Goal: Communication & Community: Participate in discussion

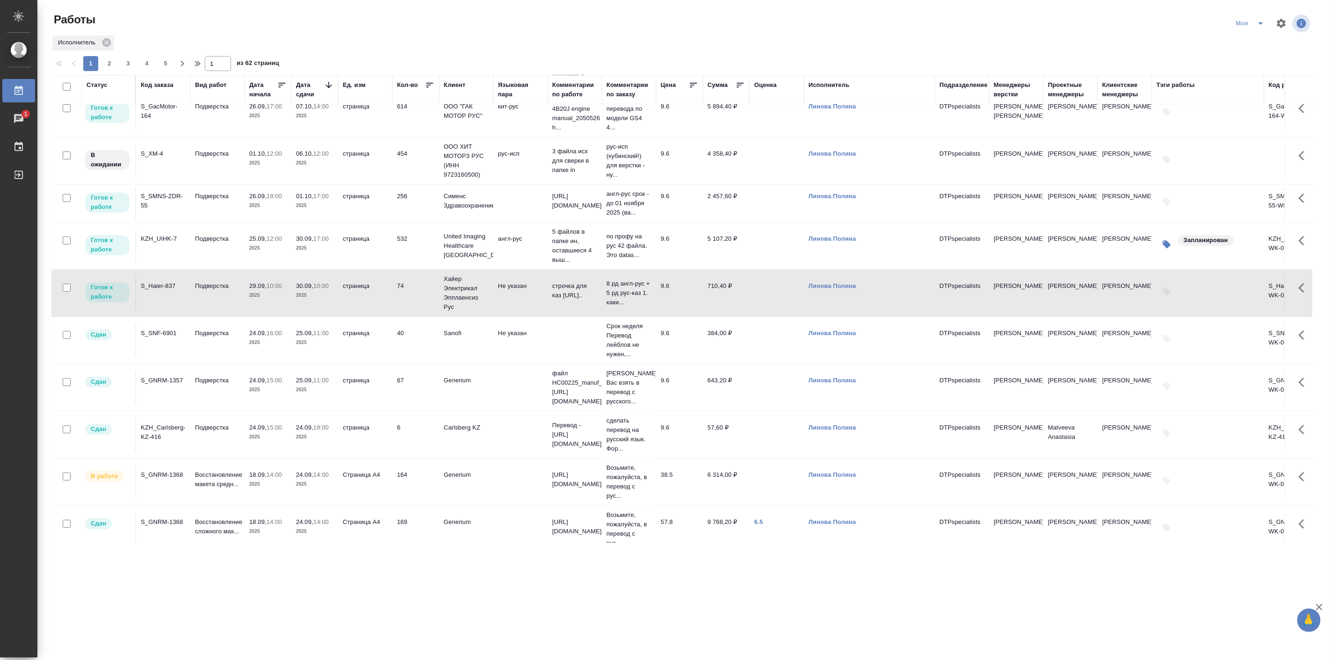
scroll to position [9, 0]
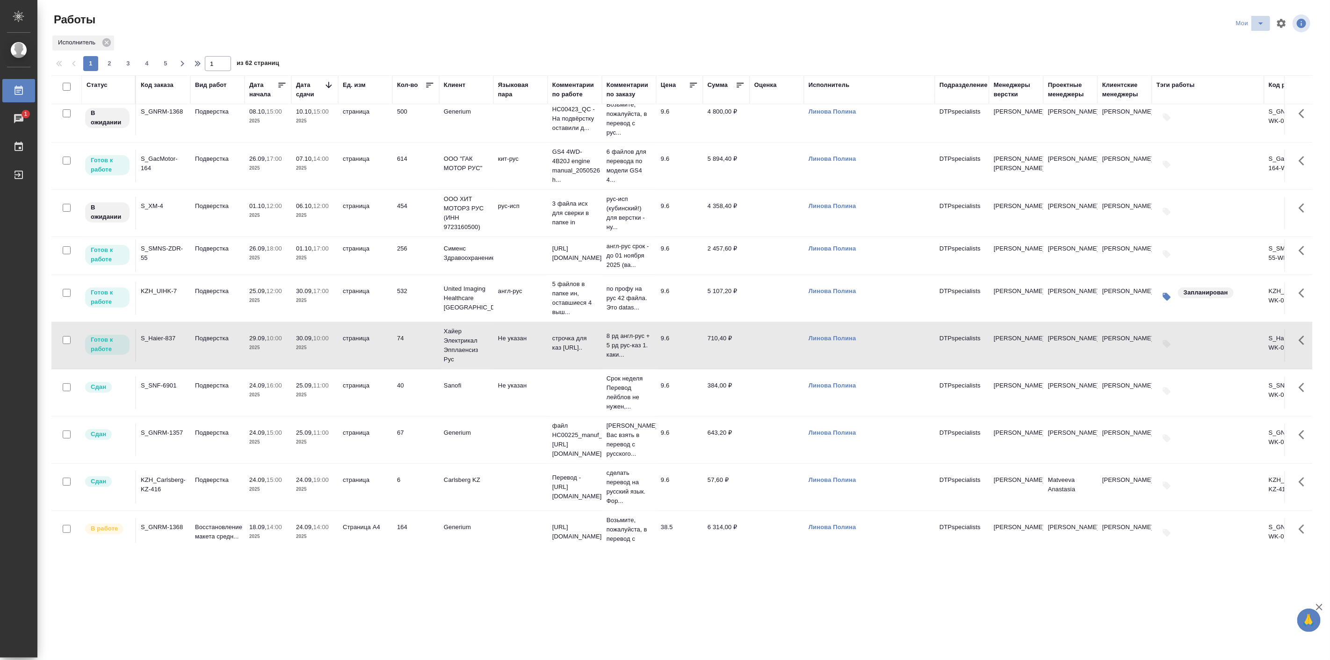
click at [1265, 22] on icon "split button" at bounding box center [1260, 23] width 11 height 11
click at [1246, 51] on li "Актуальные" at bounding box center [1251, 57] width 56 height 15
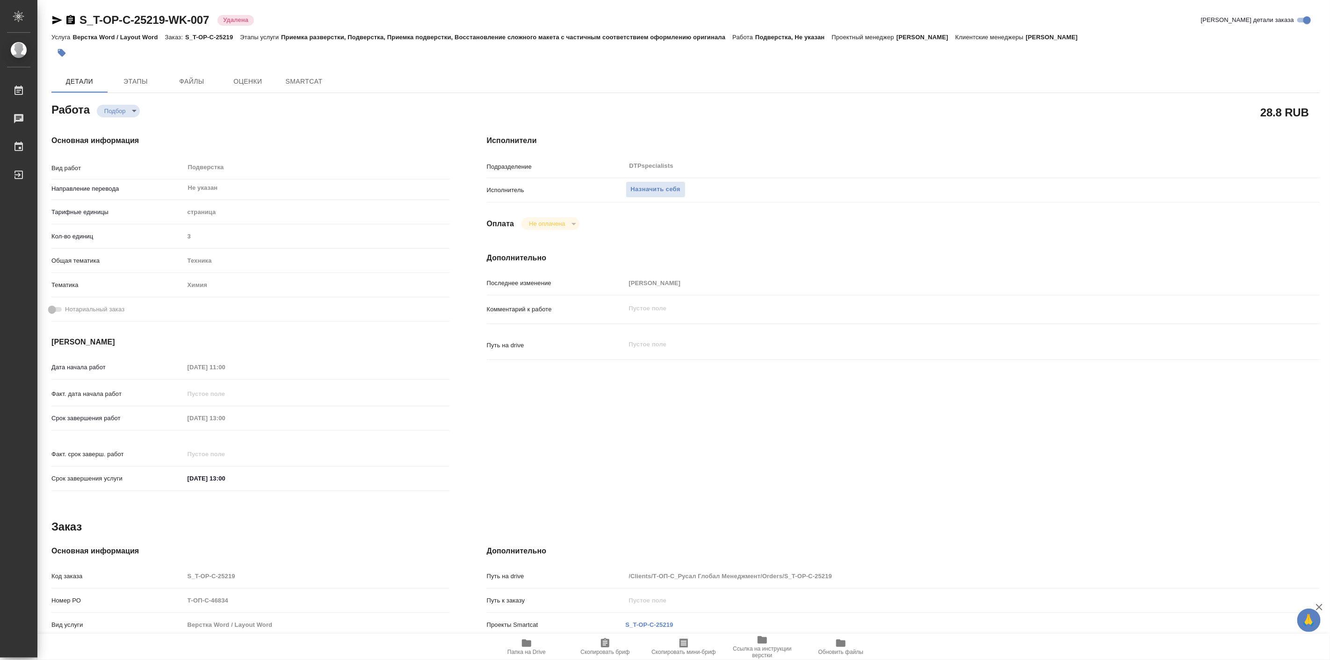
type textarea "x"
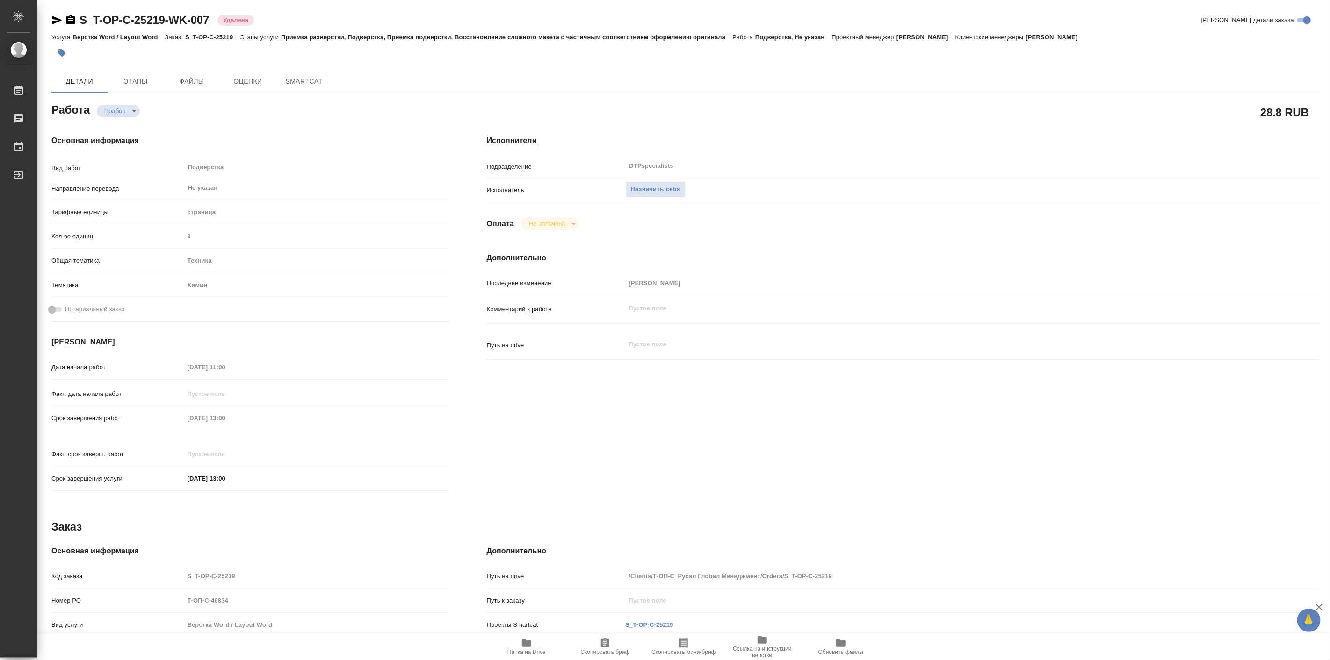
type textarea "x"
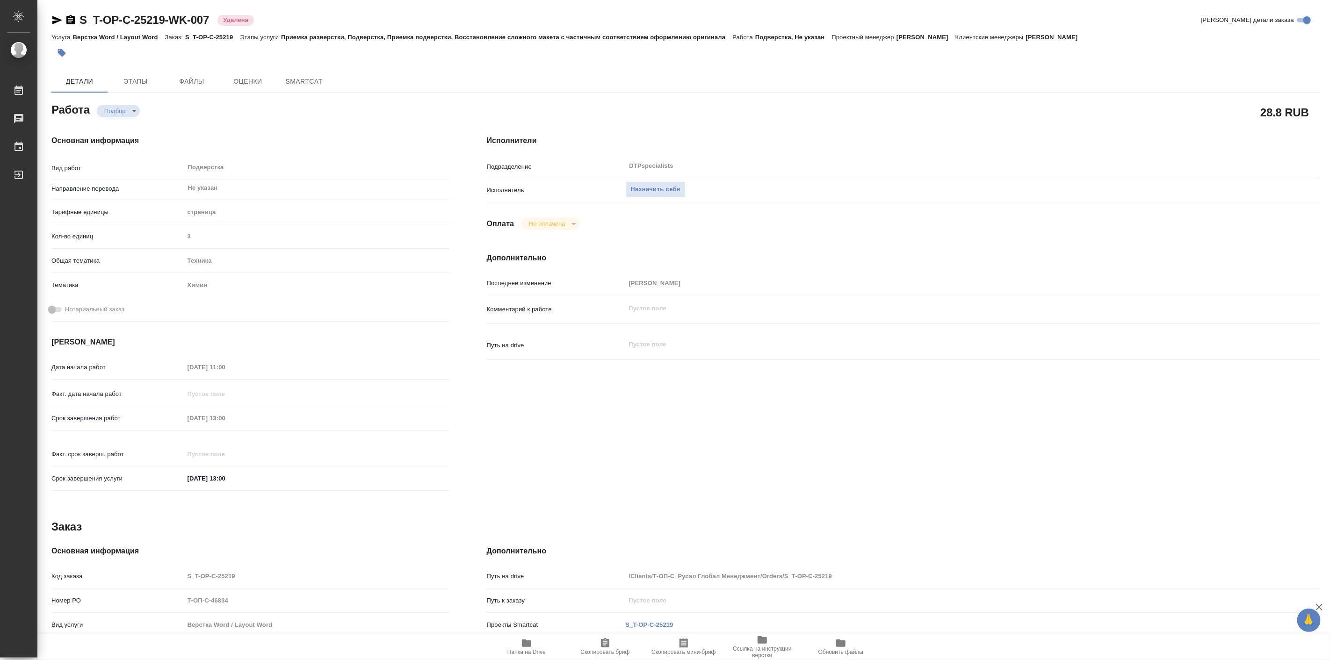
type textarea "x"
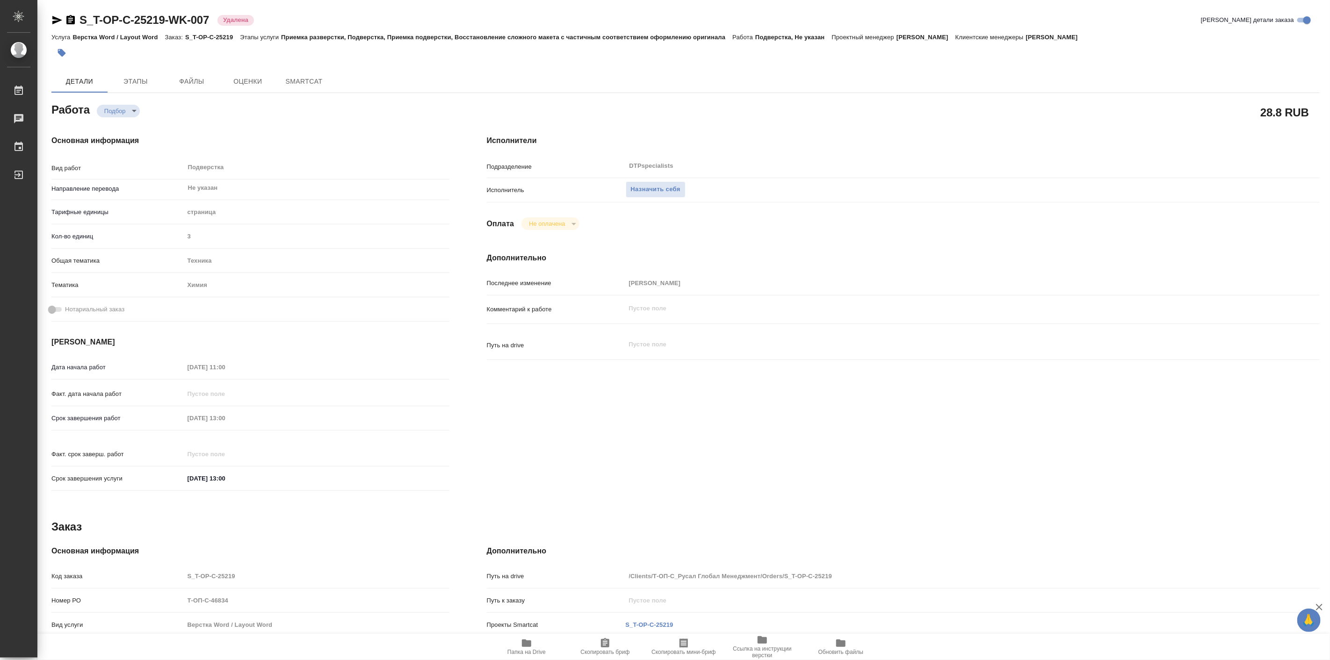
type textarea "x"
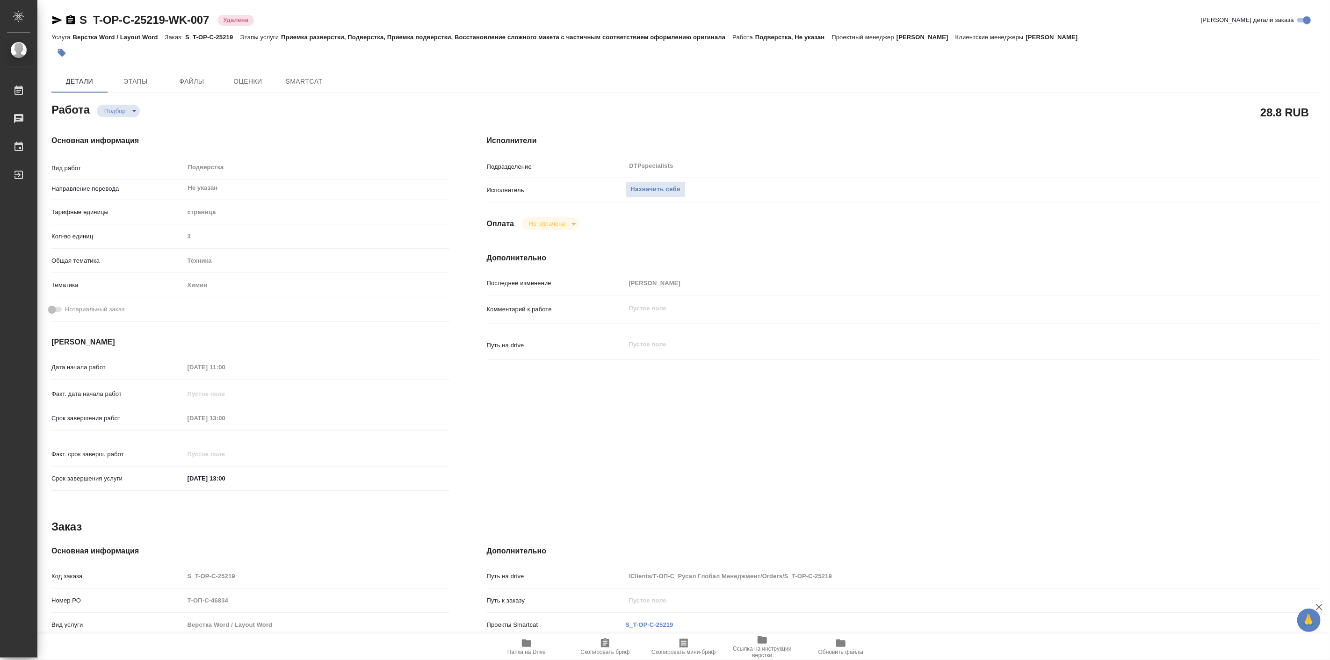
type textarea "x"
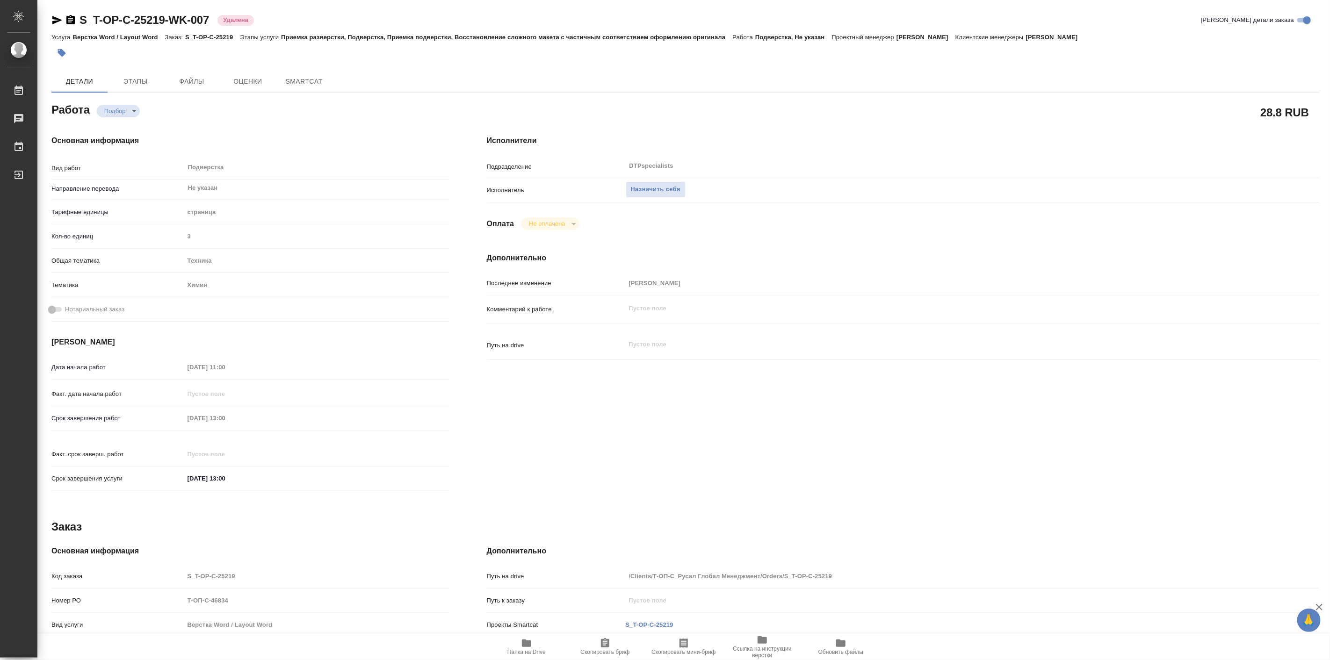
type textarea "x"
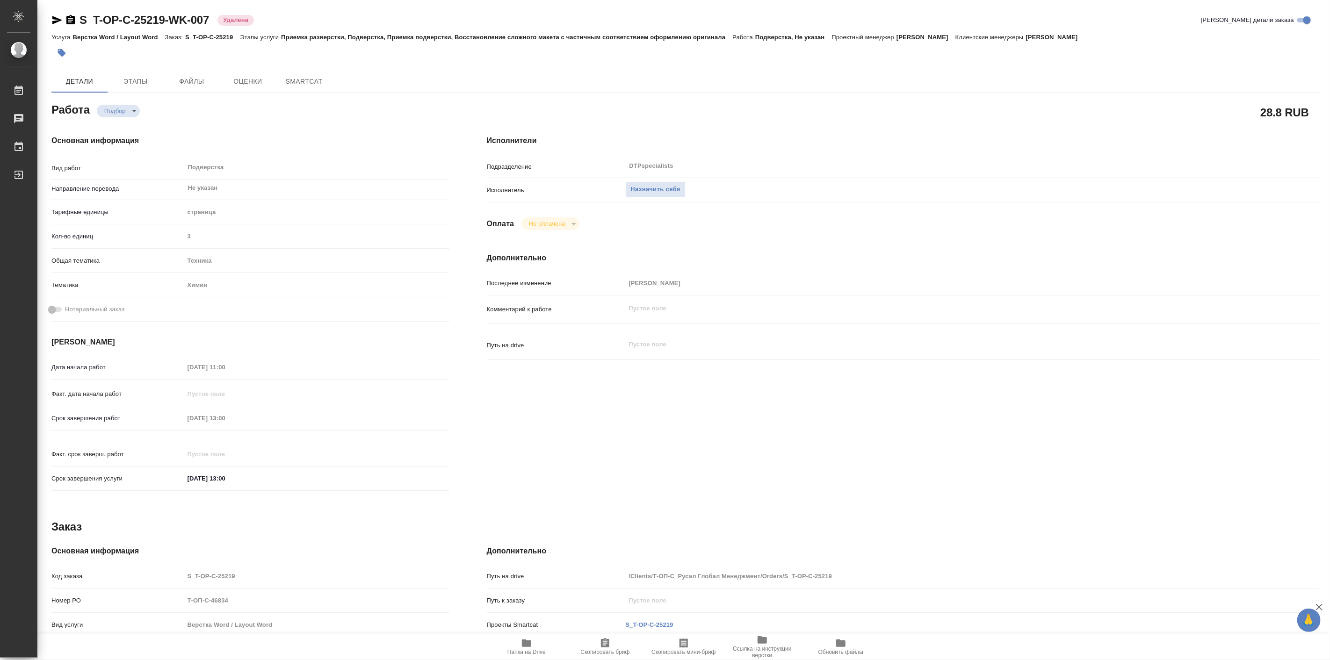
type textarea "x"
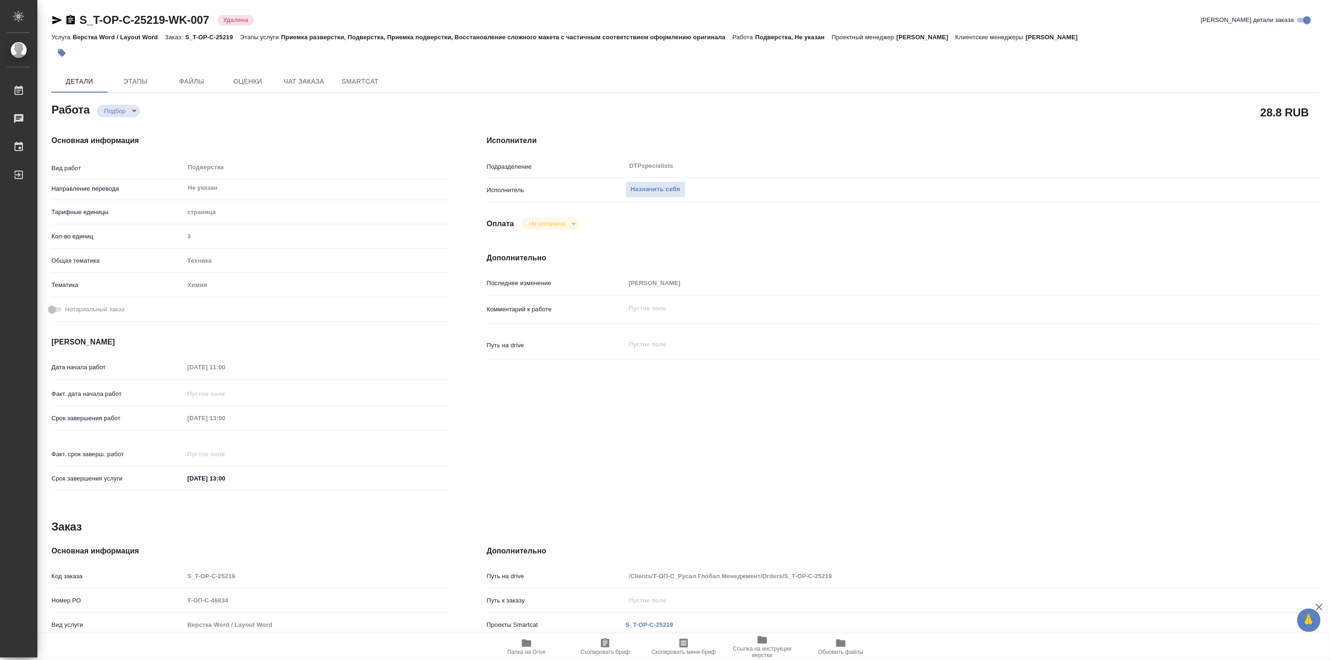
type textarea "x"
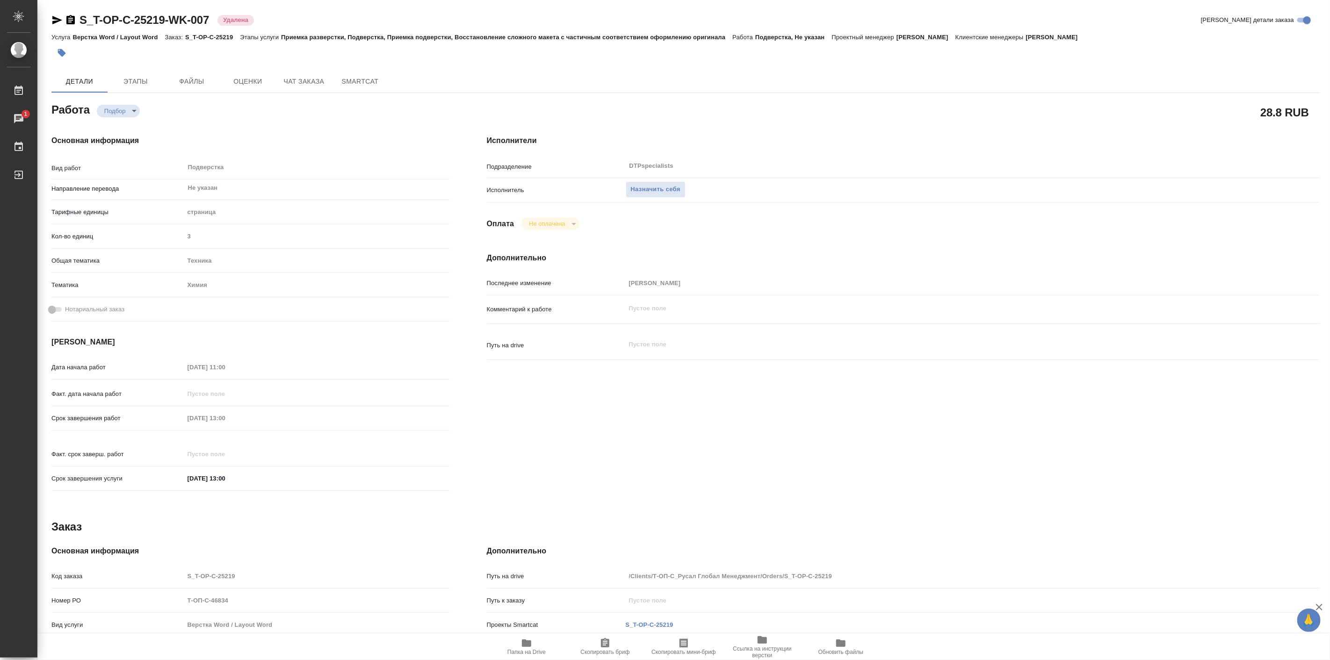
type textarea "x"
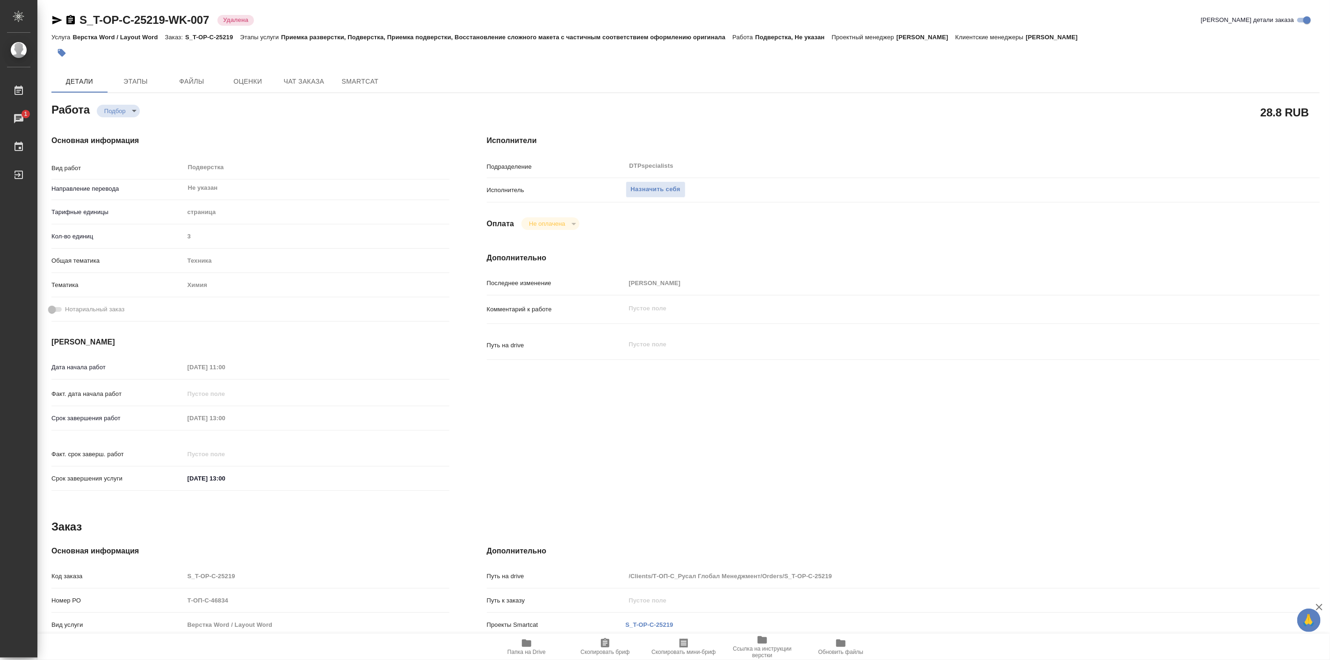
click at [531, 646] on icon "button" at bounding box center [526, 643] width 11 height 11
type textarea "x"
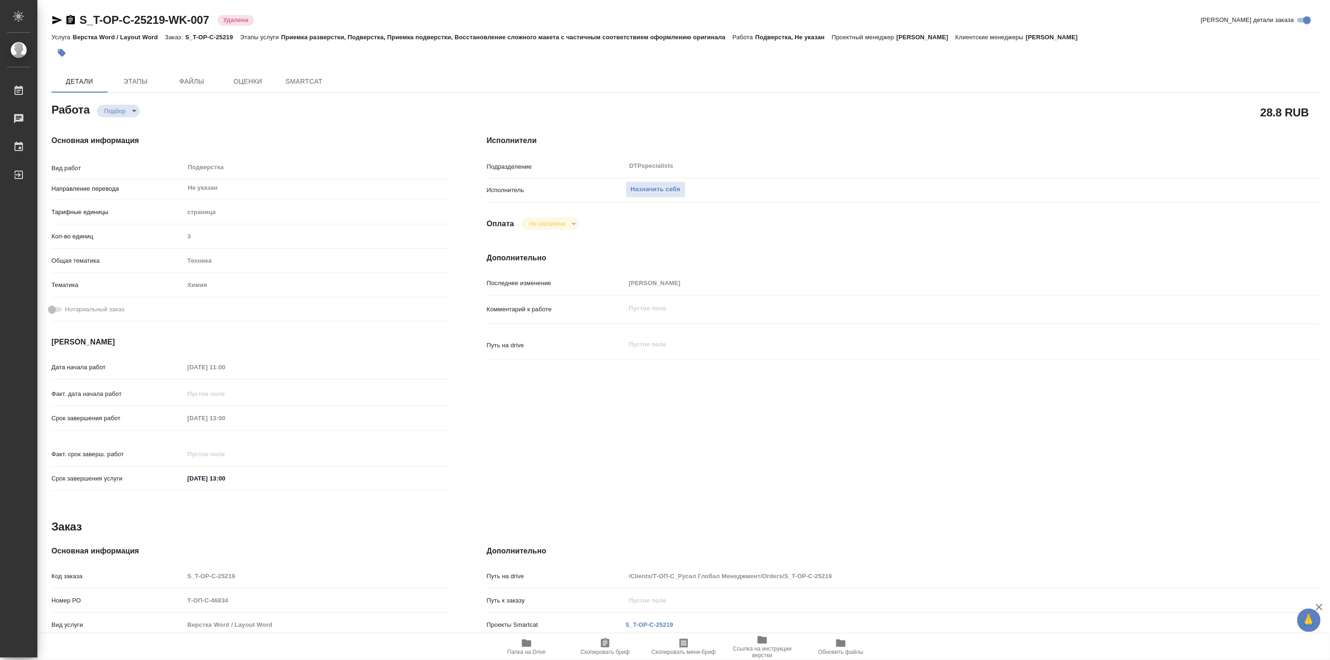
type textarea "x"
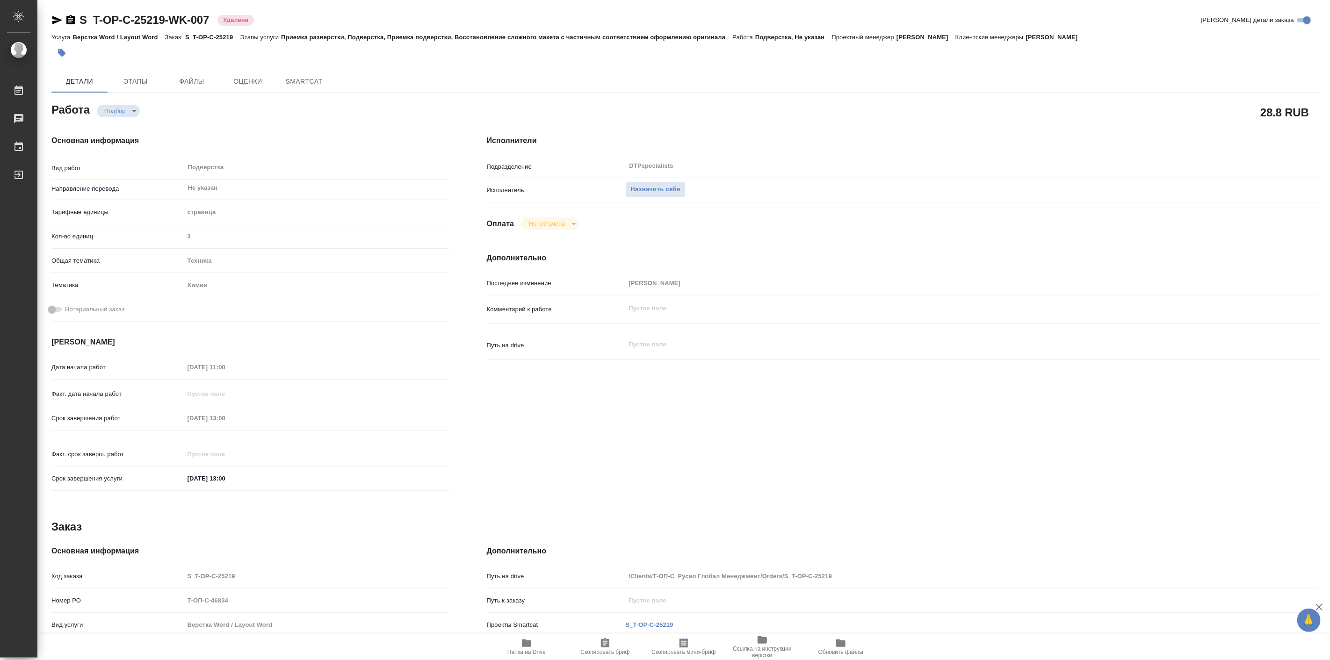
type textarea "x"
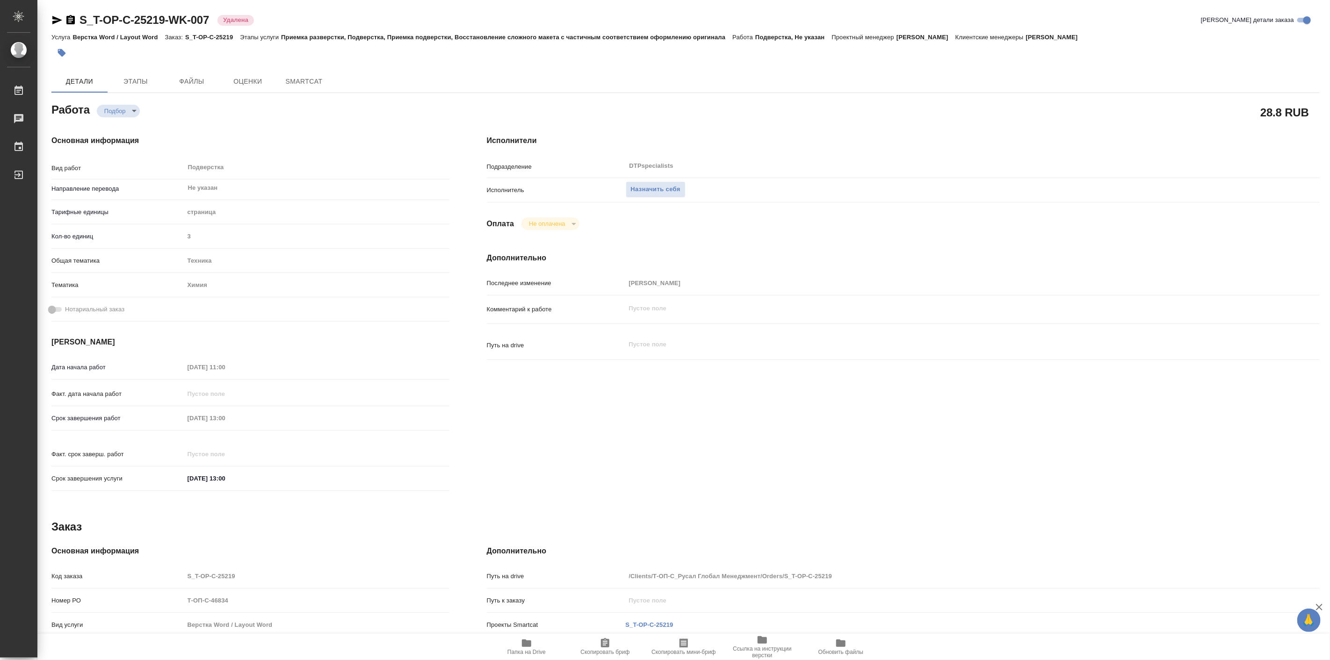
type textarea "x"
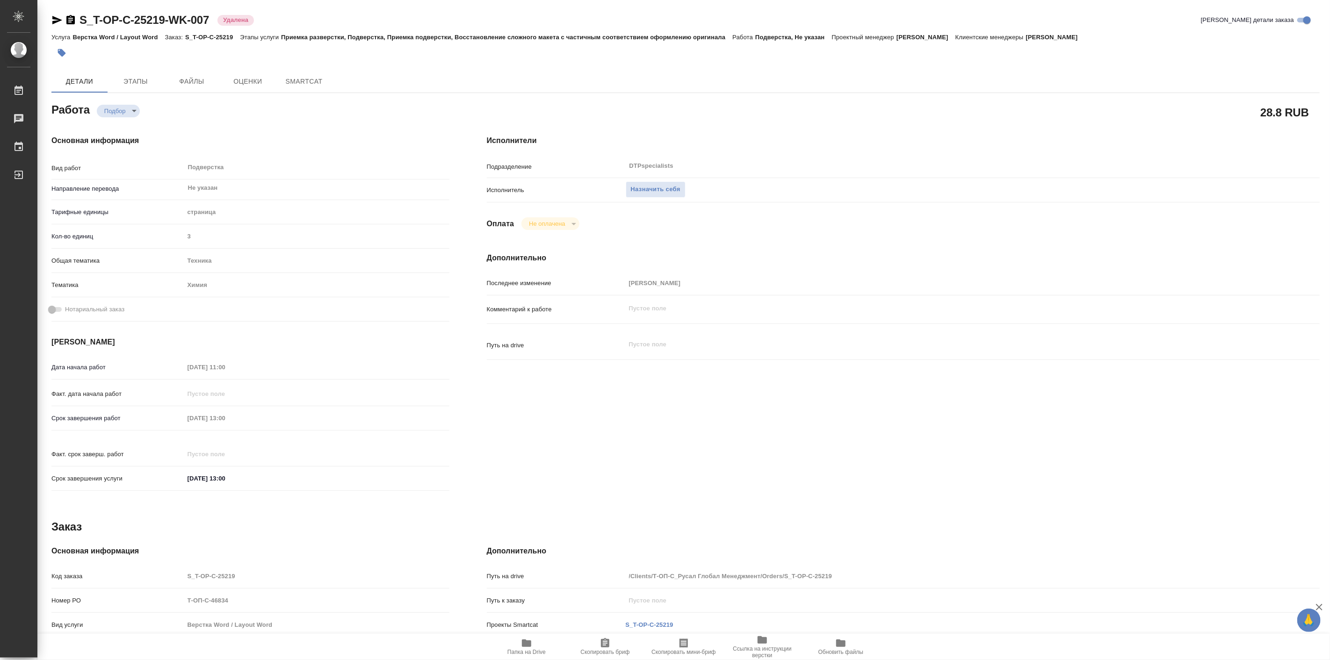
type textarea "x"
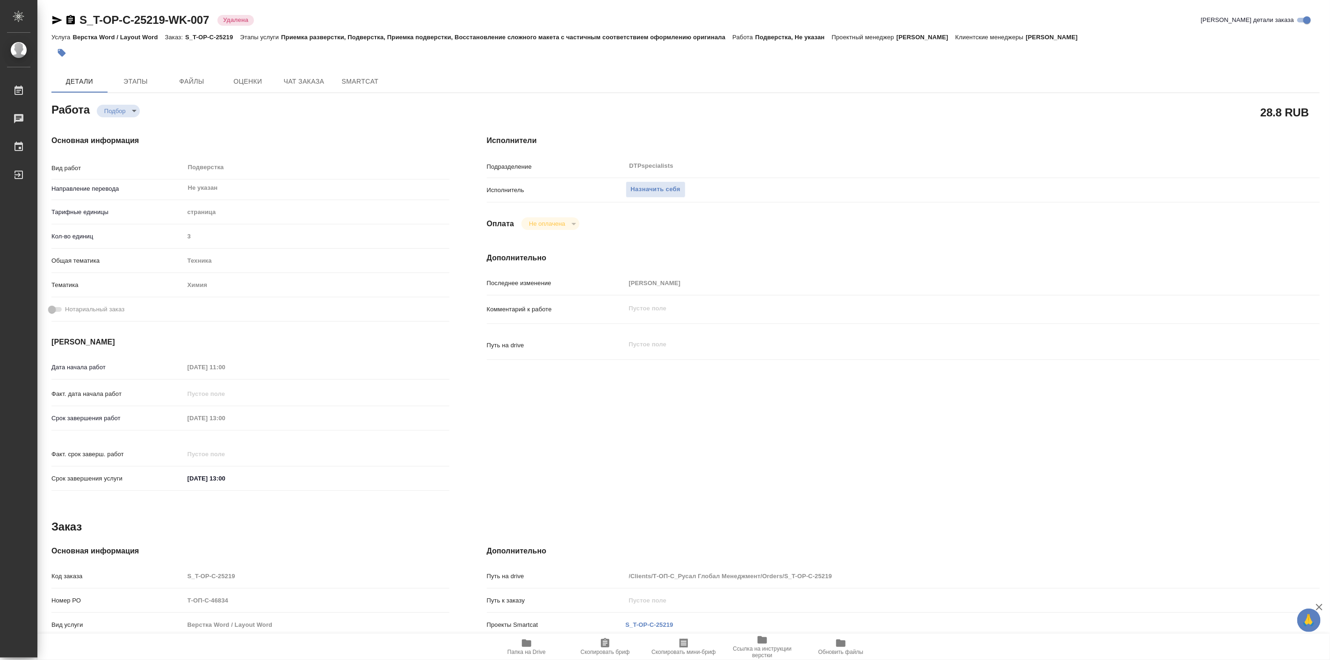
type textarea "x"
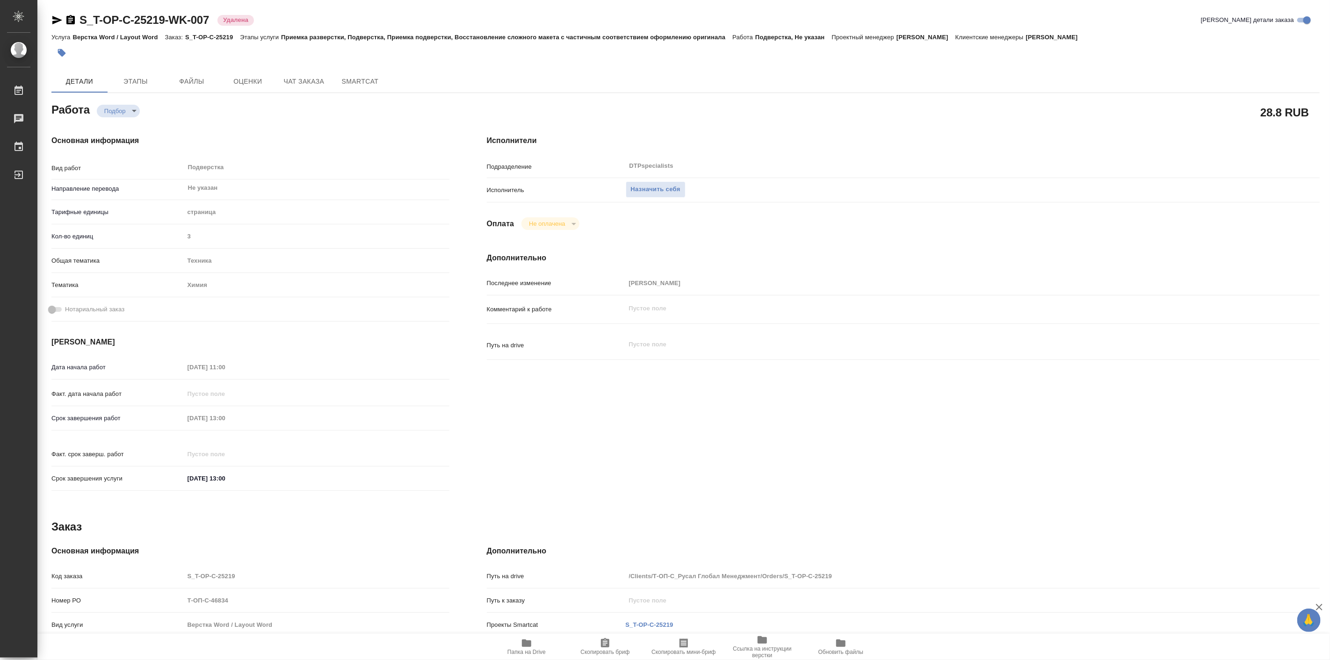
type textarea "x"
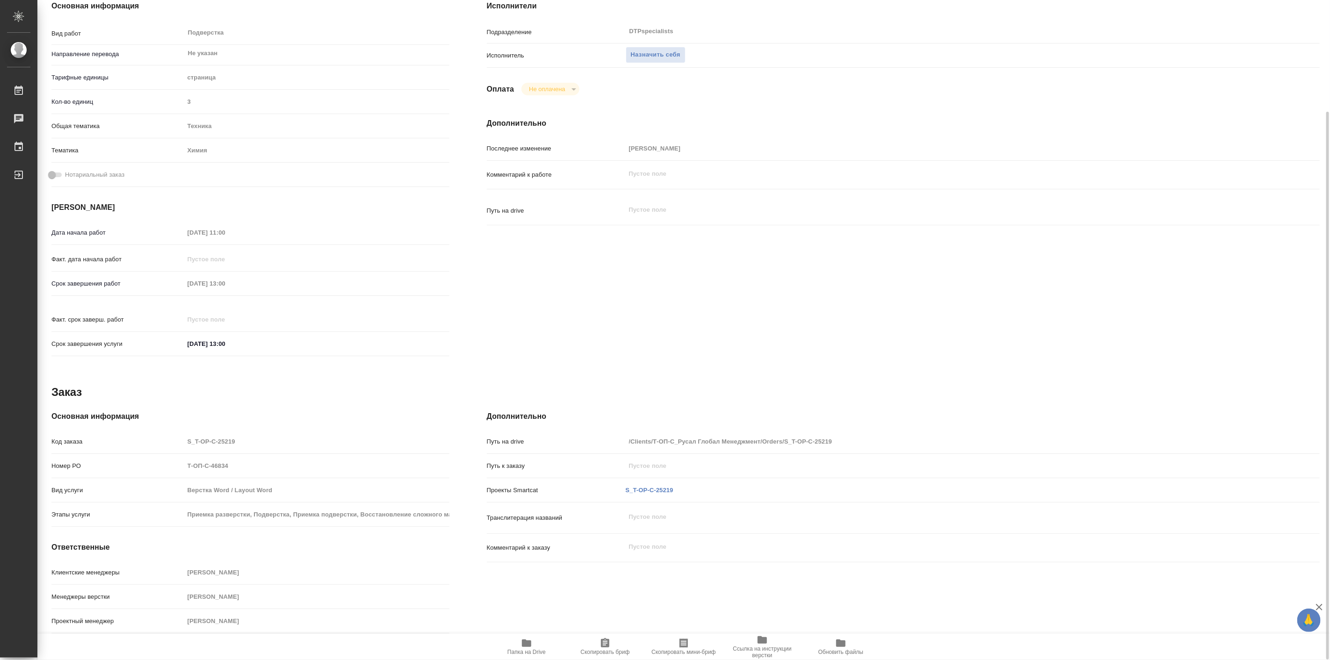
type textarea "x"
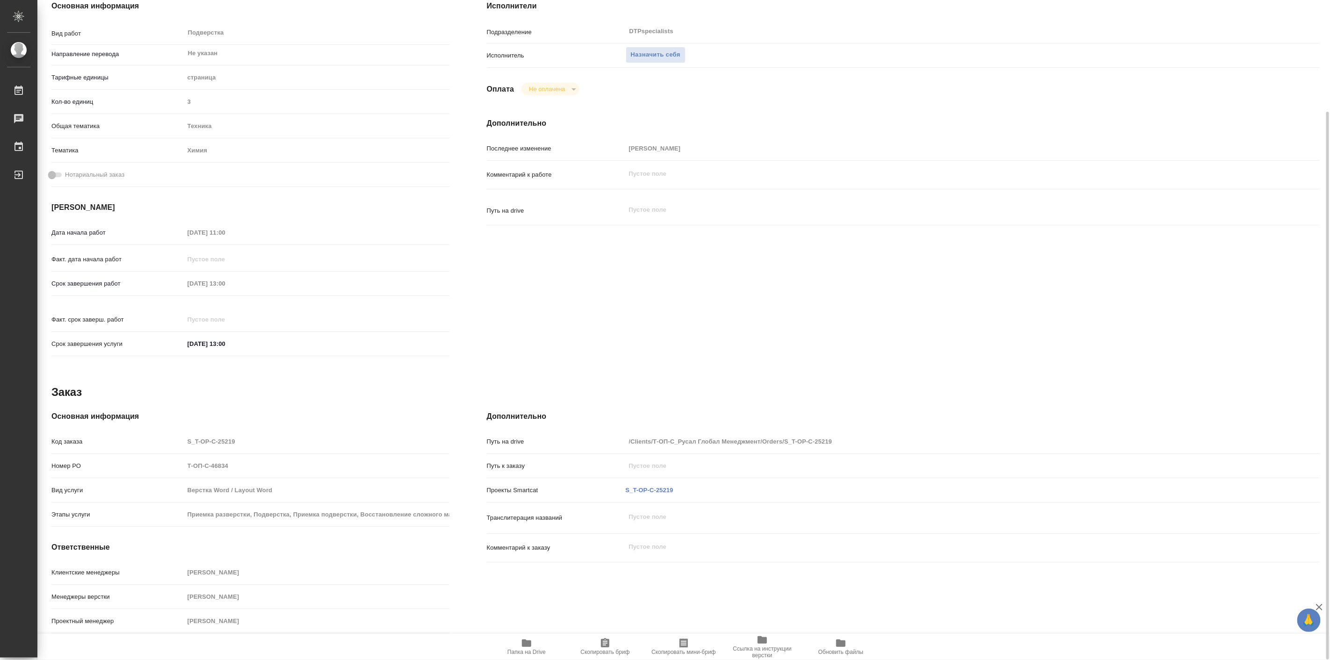
scroll to position [0, 0]
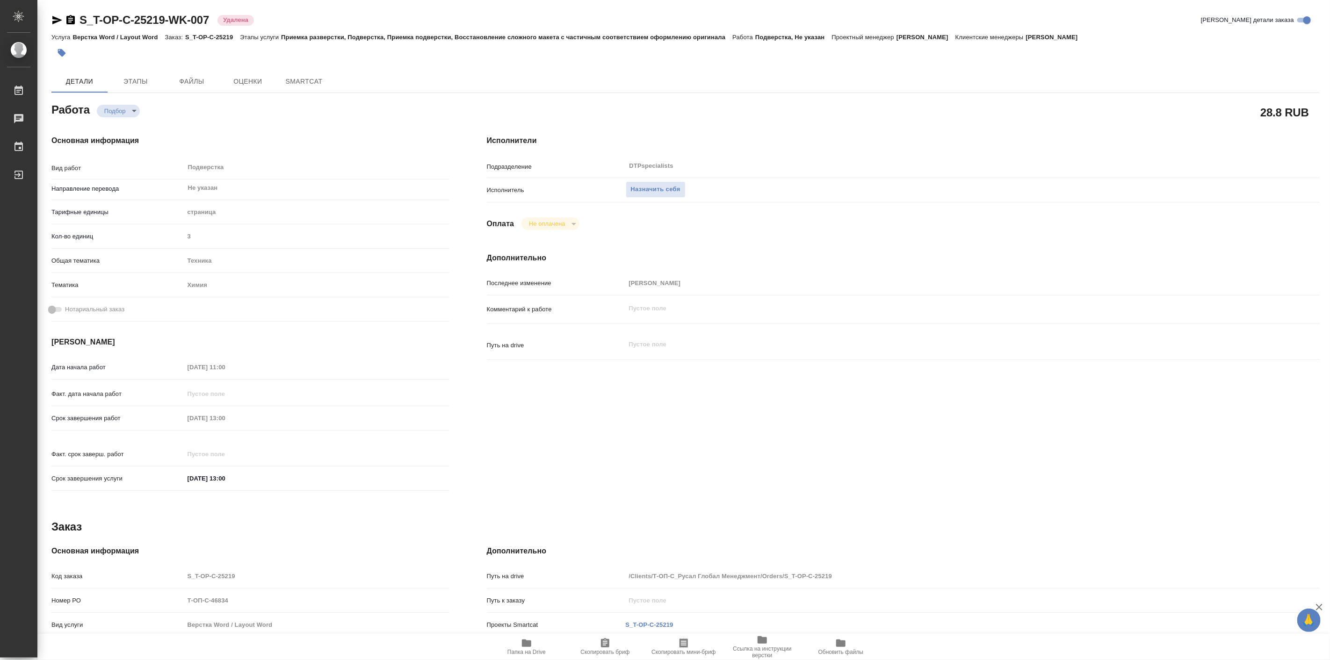
type textarea "x"
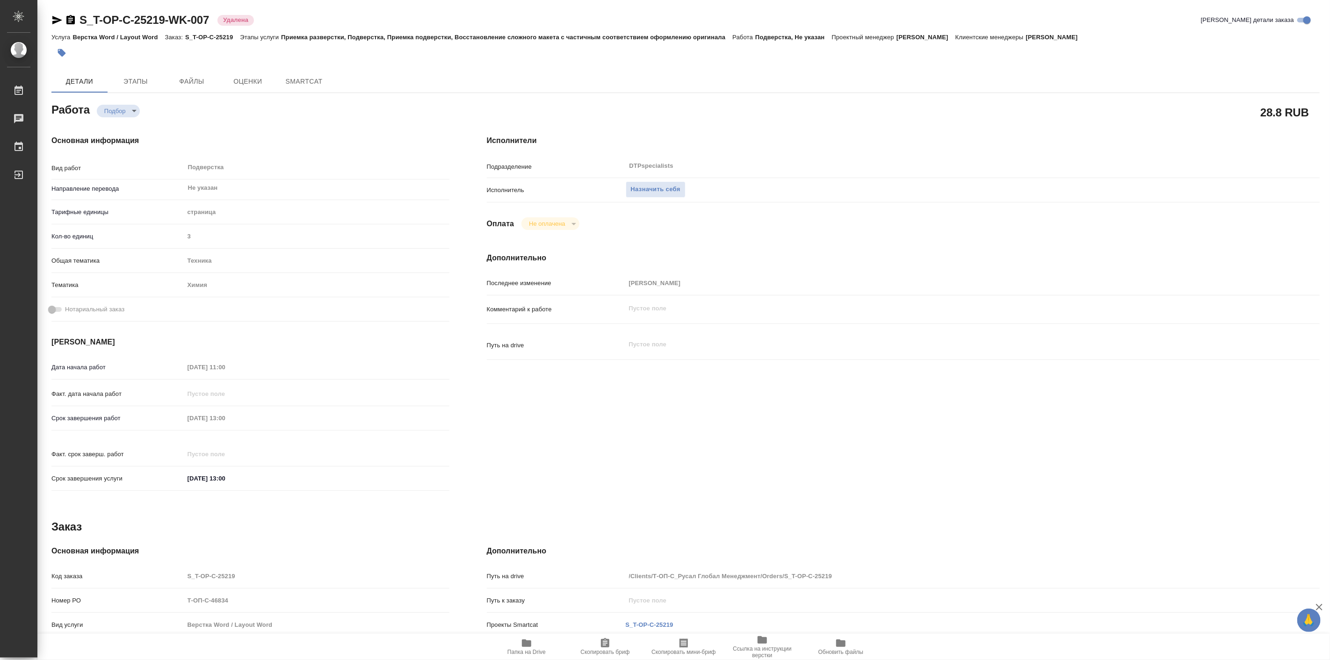
type textarea "x"
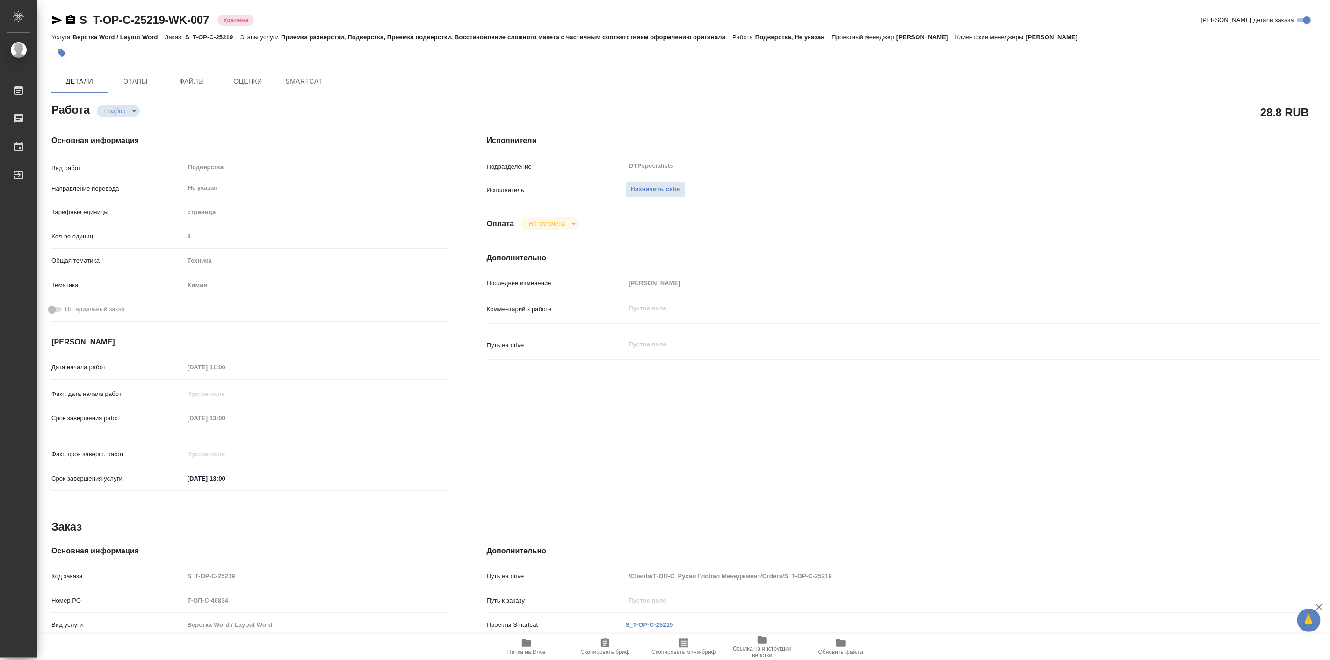
type textarea "x"
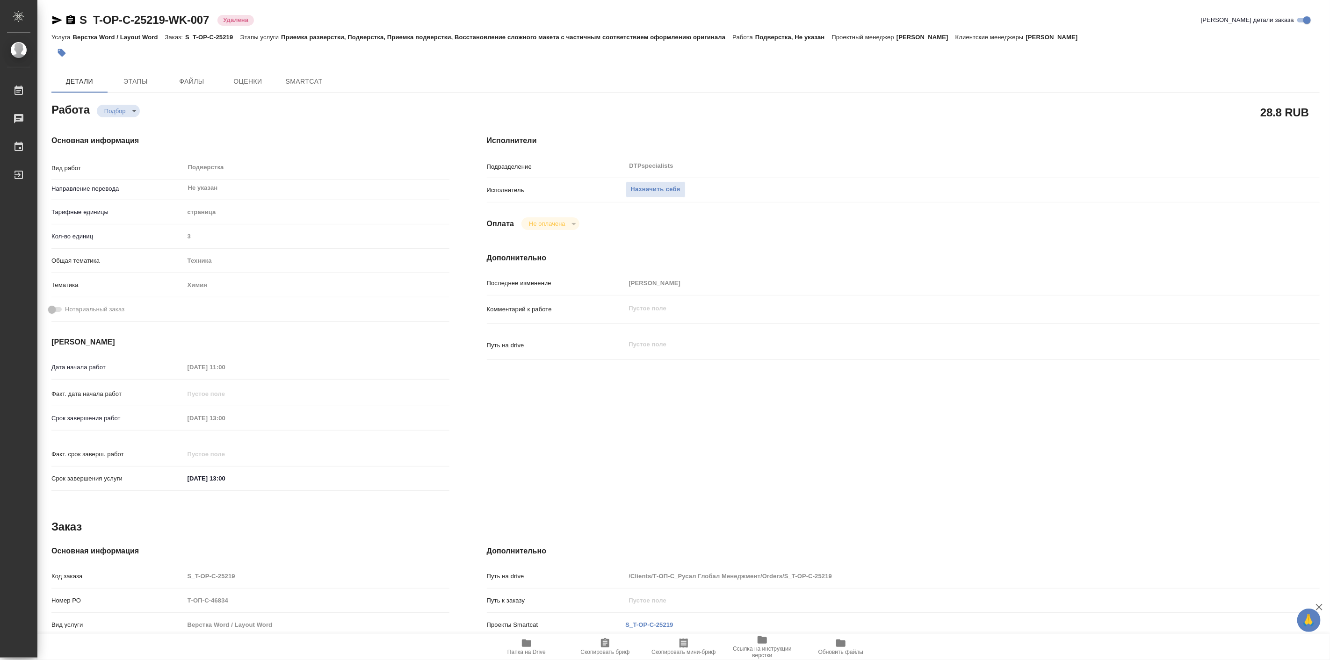
type textarea "x"
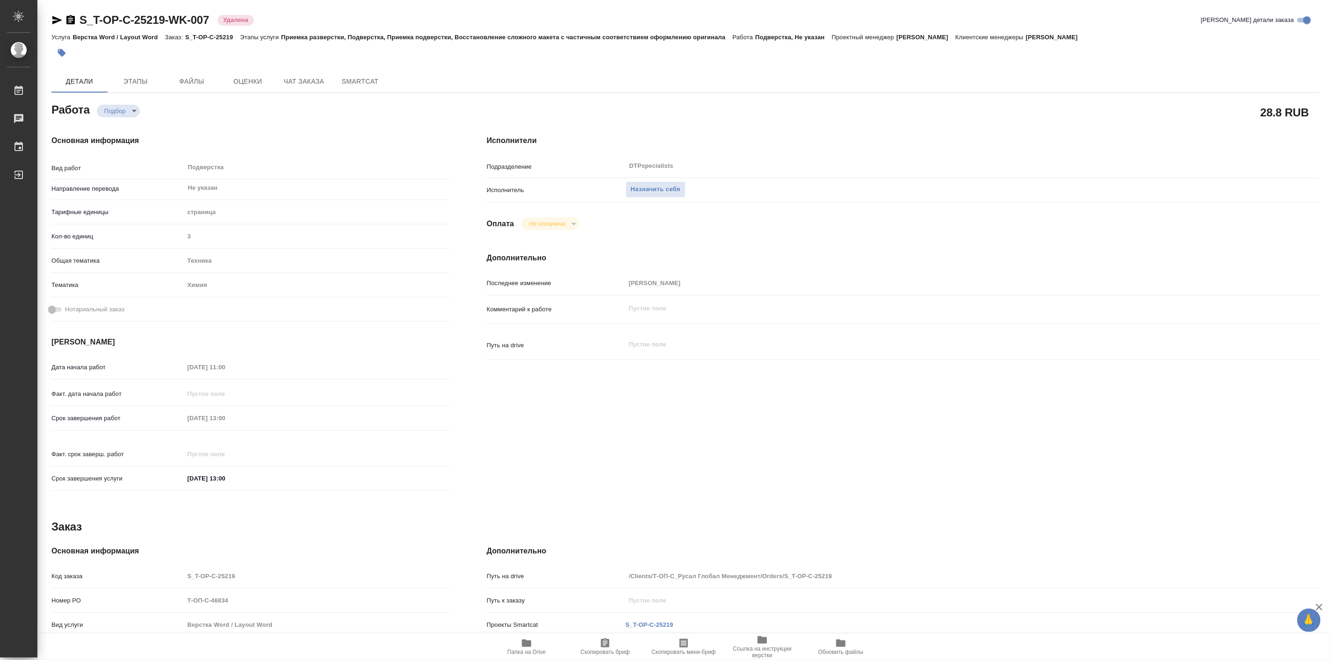
type textarea "x"
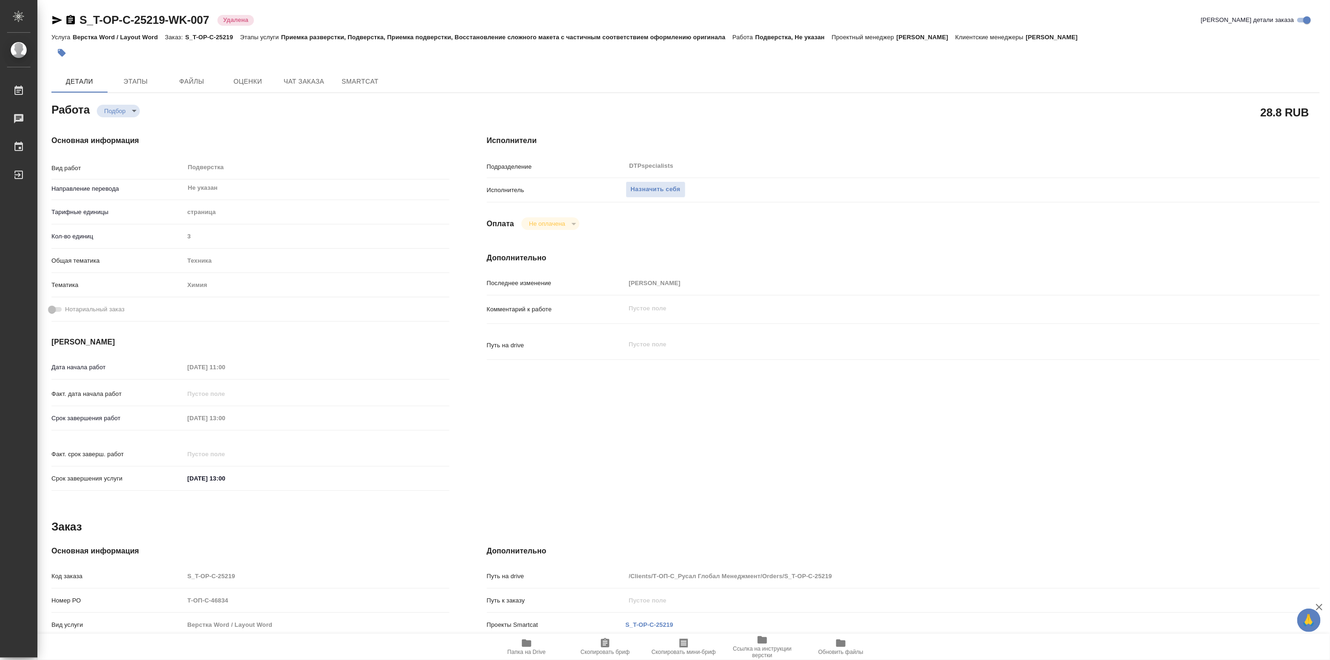
type textarea "x"
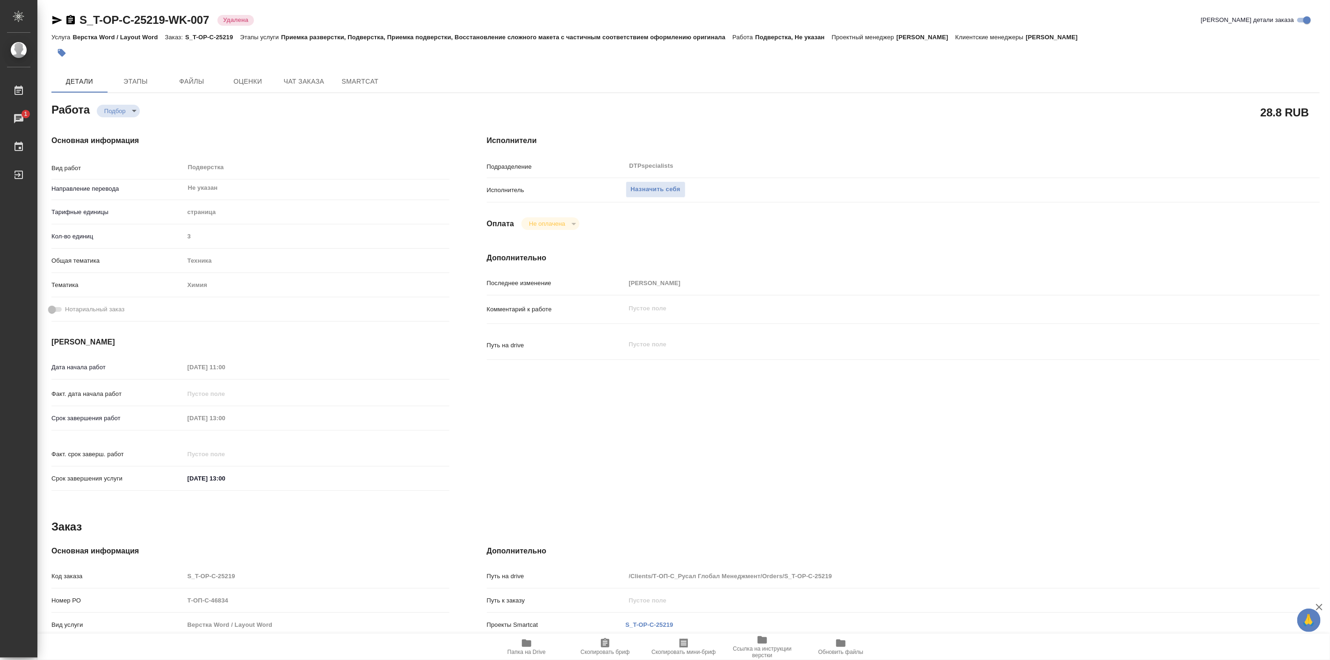
click at [300, 8] on div "S_T-OP-C-25219-WK-007 Удалена Кратко детали заказа Услуга Верстка Word / Layout…" at bounding box center [685, 398] width 1278 height 796
drag, startPoint x: 77, startPoint y: 6, endPoint x: 165, endPoint y: 29, distance: 91.0
click at [165, 29] on div "S_T-OP-C-25219-WK-007 Удалена Кратко детали заказа Услуга Верстка Word / Layout…" at bounding box center [685, 398] width 1278 height 796
copy link "S_T-OP-C-25219"
type textarea "x"
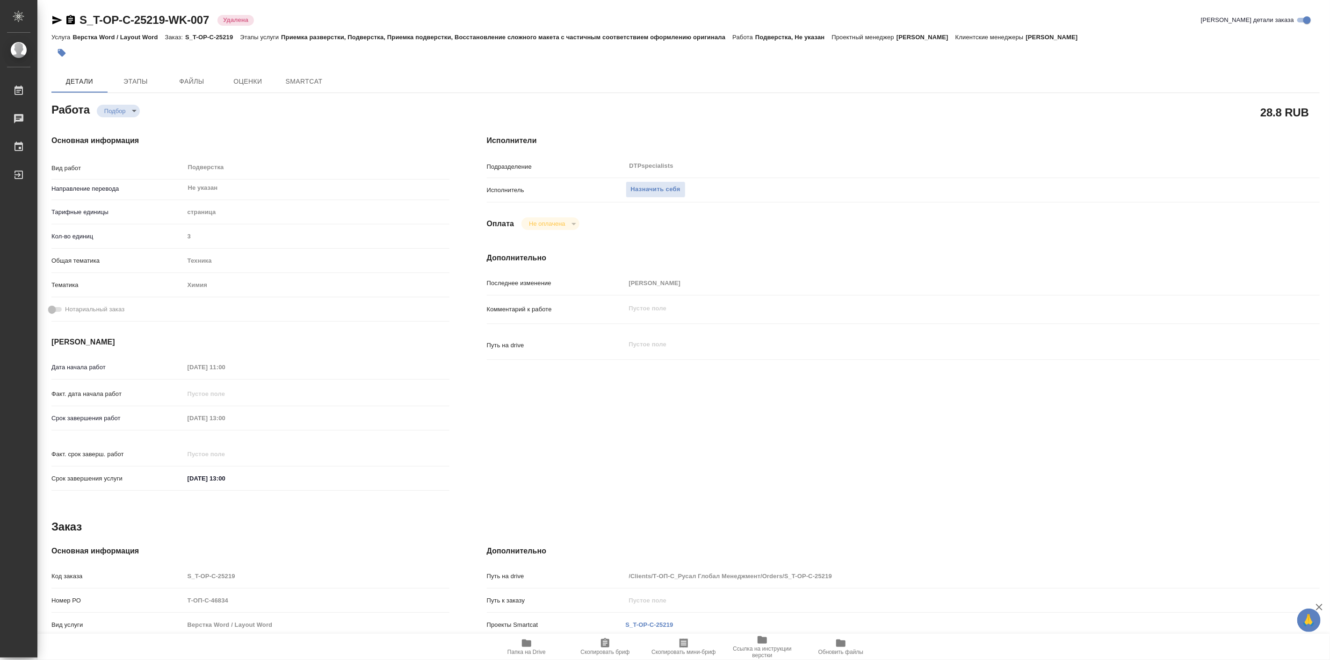
type textarea "x"
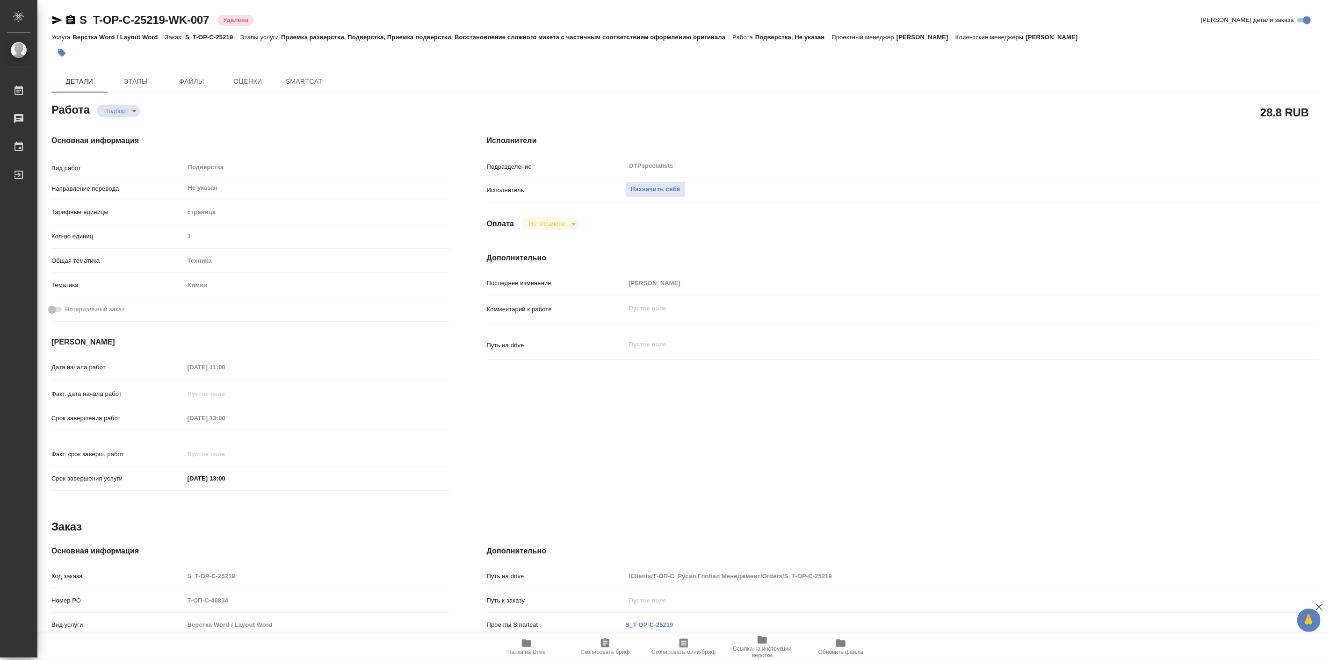
type textarea "x"
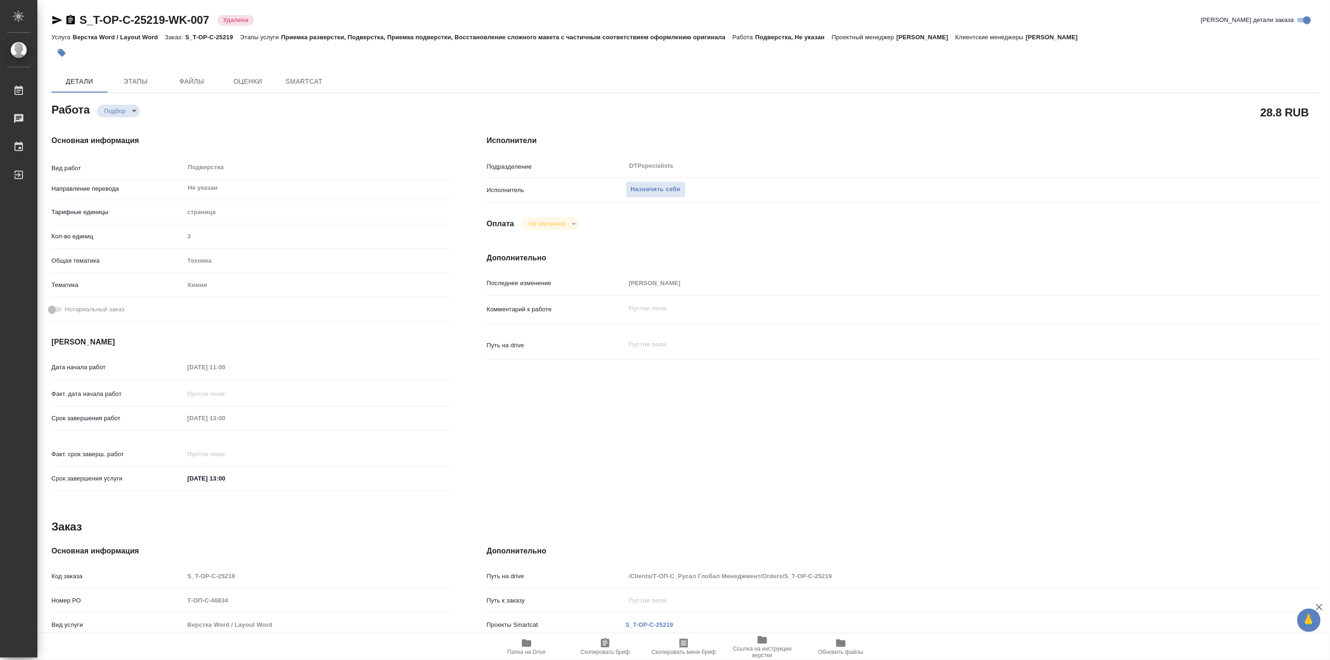
type textarea "x"
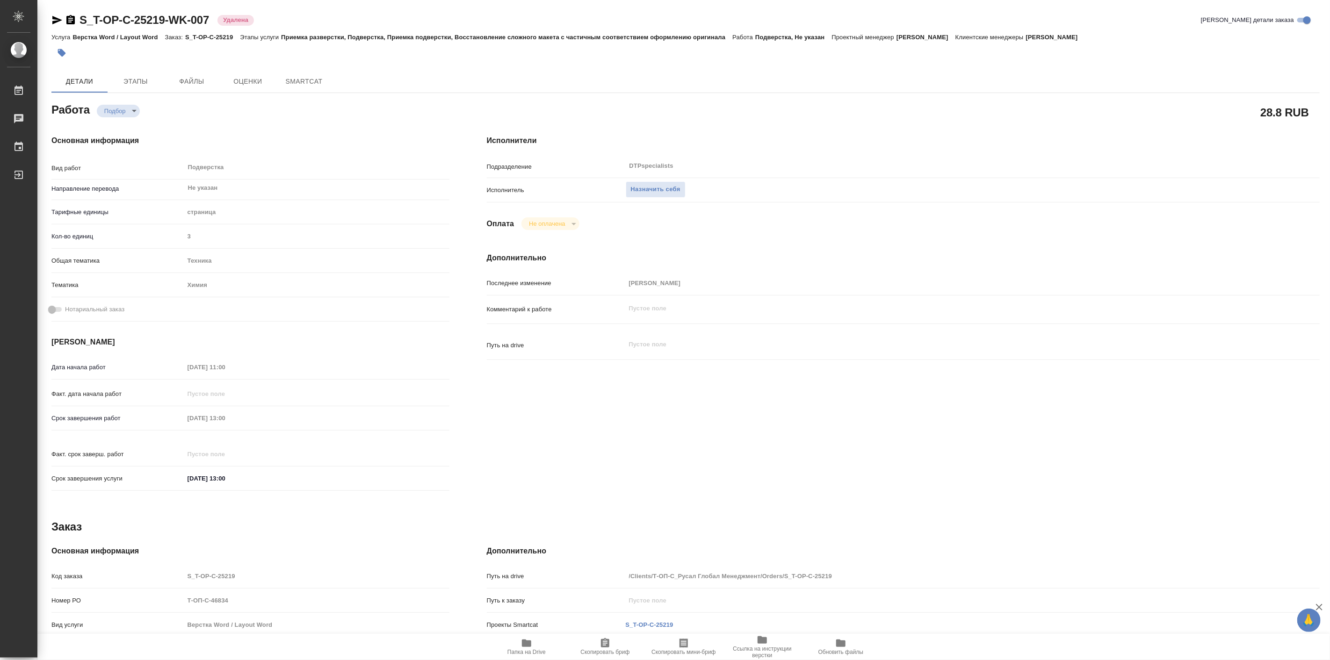
type textarea "x"
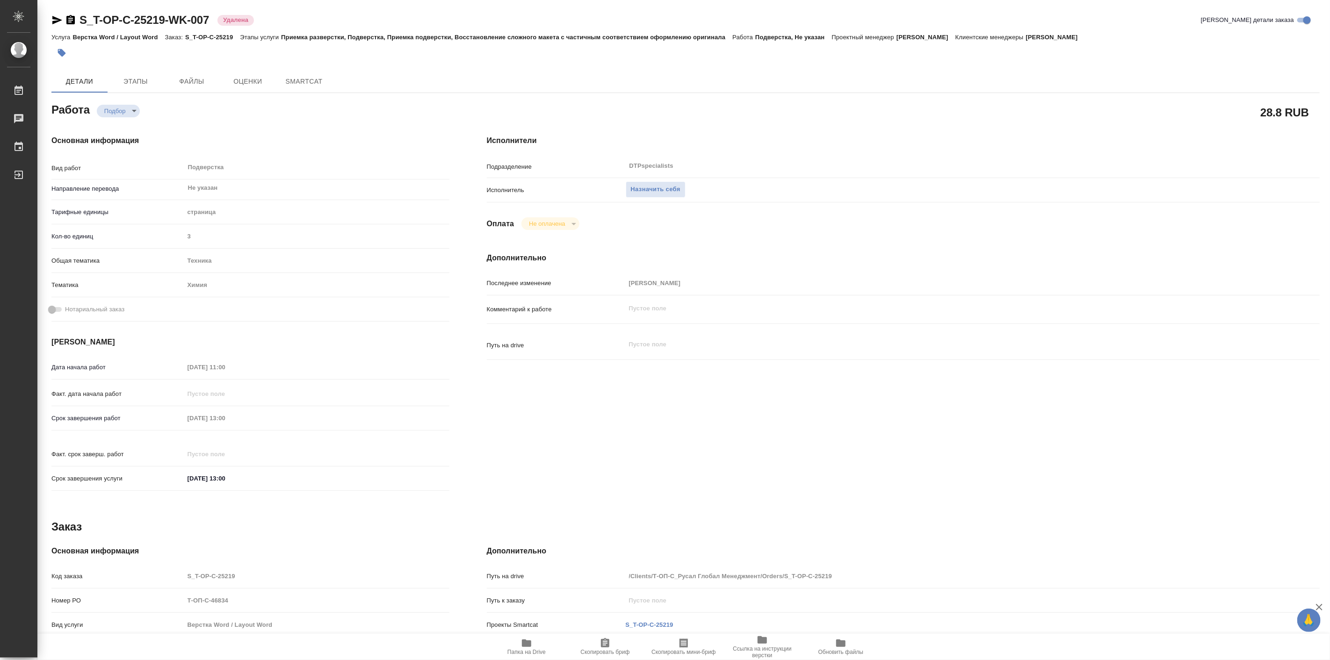
type textarea "x"
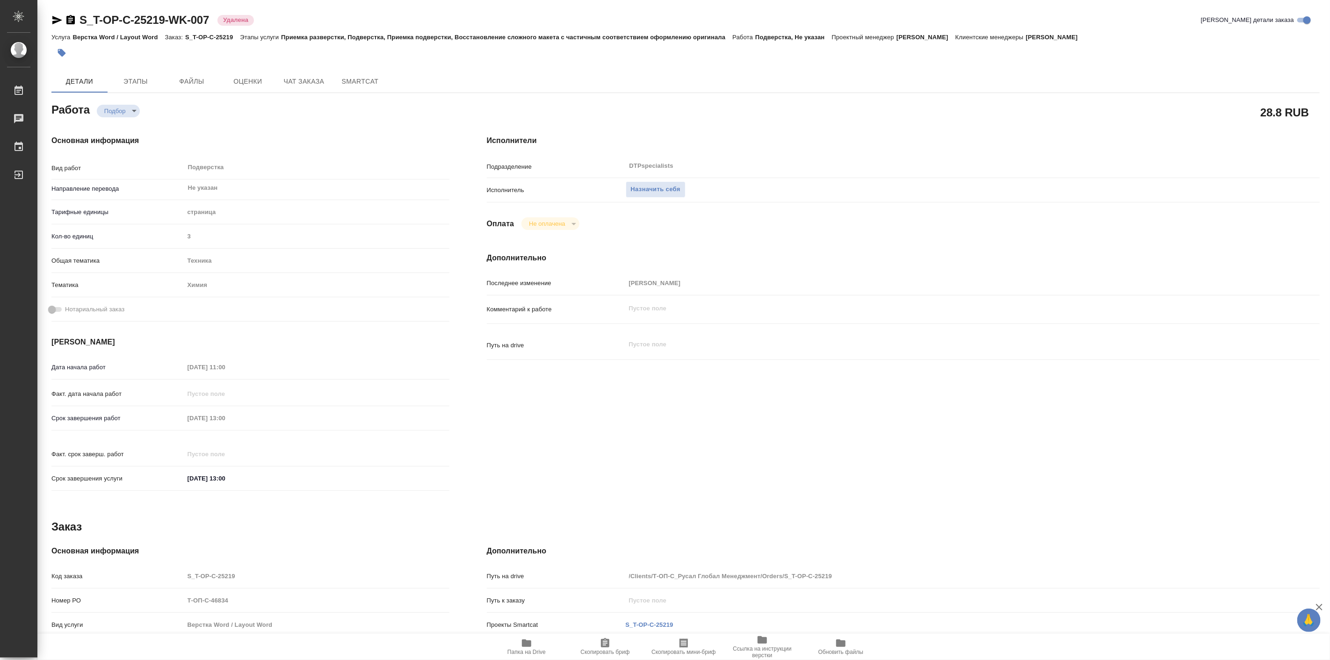
type textarea "x"
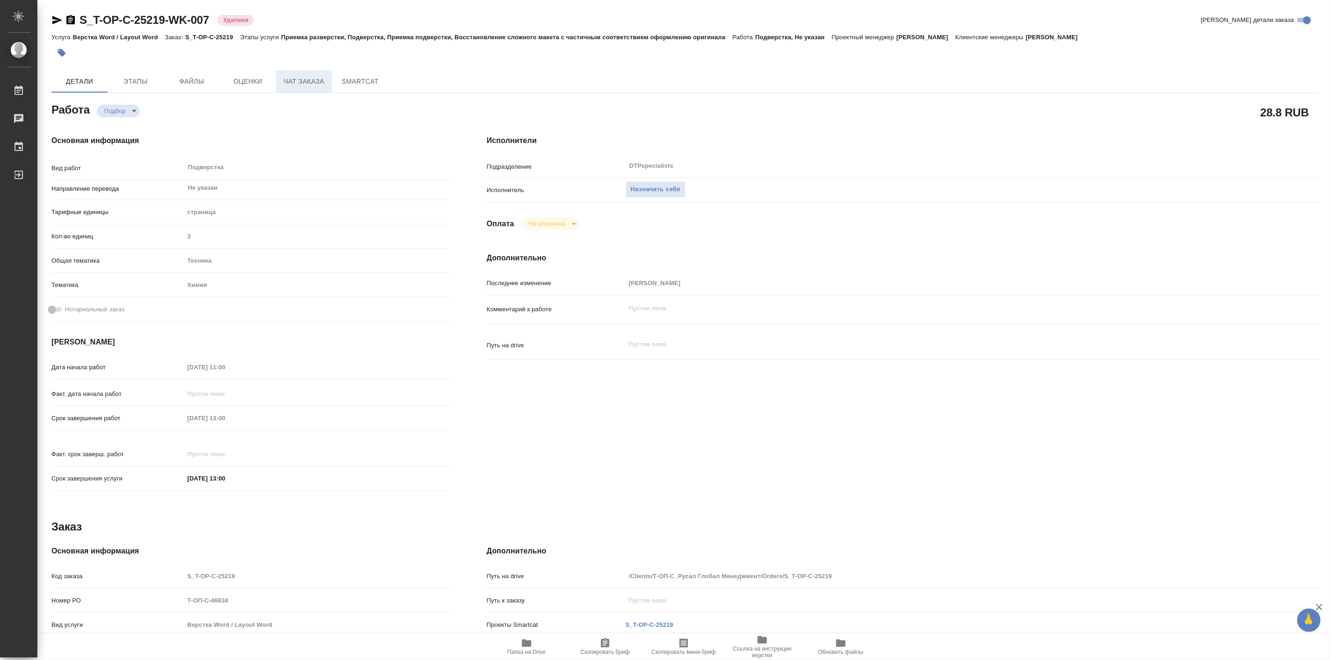
type textarea "x"
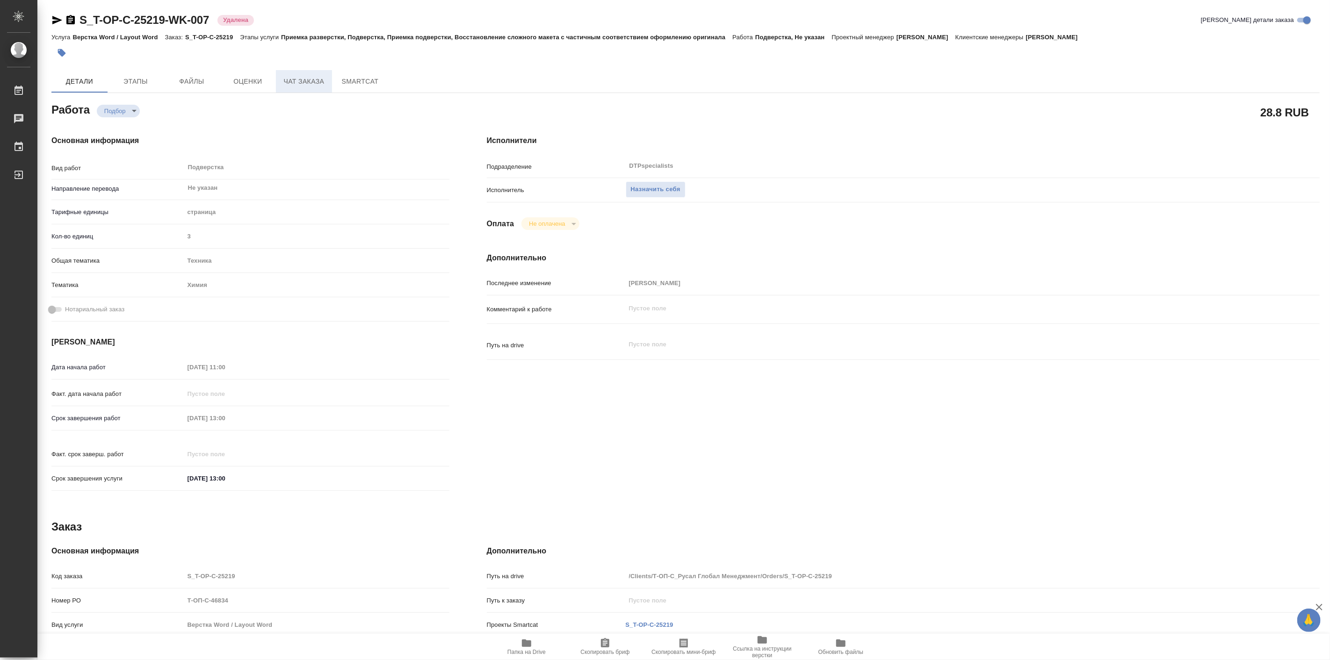
type textarea "x"
click at [298, 83] on span "Чат заказа" at bounding box center [303, 82] width 45 height 12
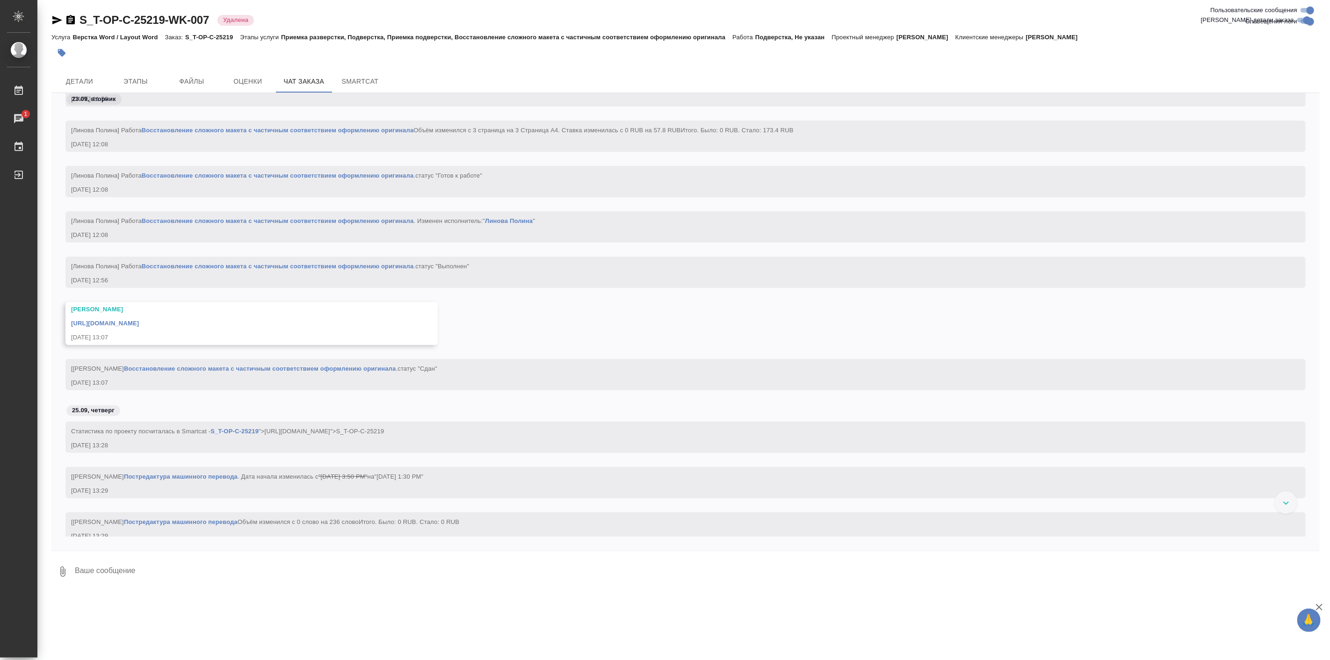
scroll to position [2882, 0]
